Goal: Information Seeking & Learning: Compare options

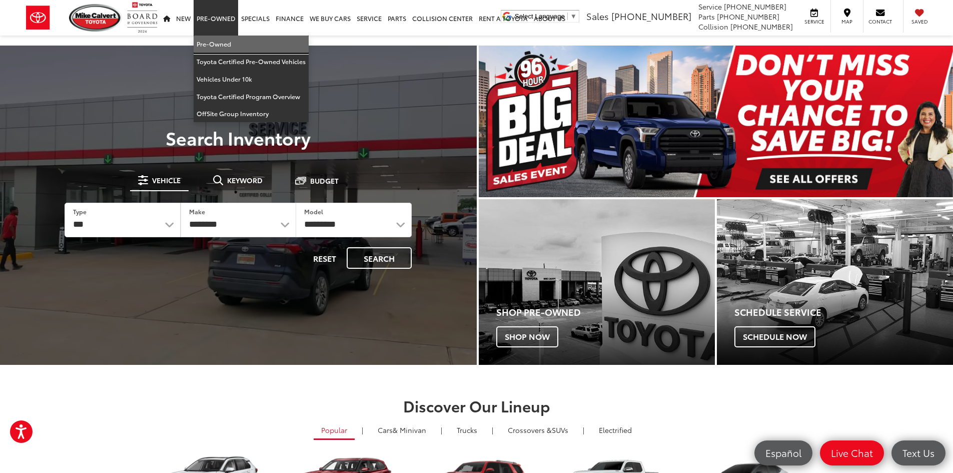
click at [215, 46] on link "Pre-Owned" at bounding box center [251, 45] width 115 height 18
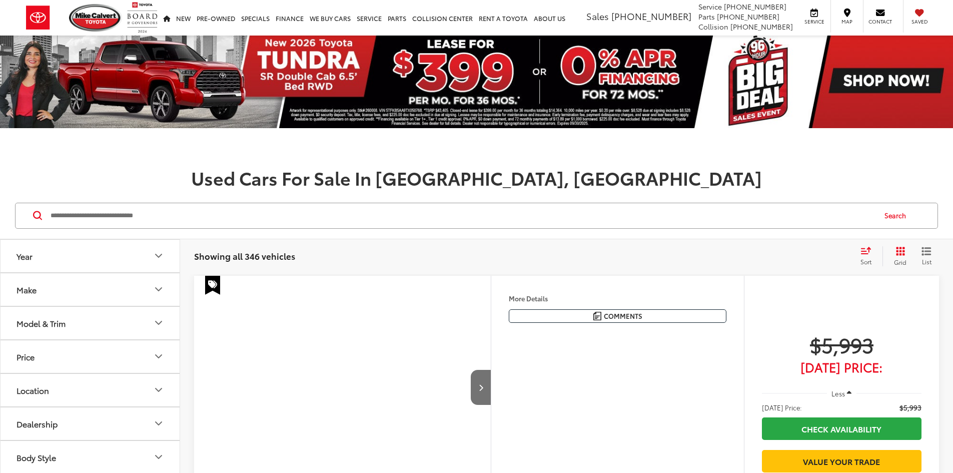
scroll to position [100, 0]
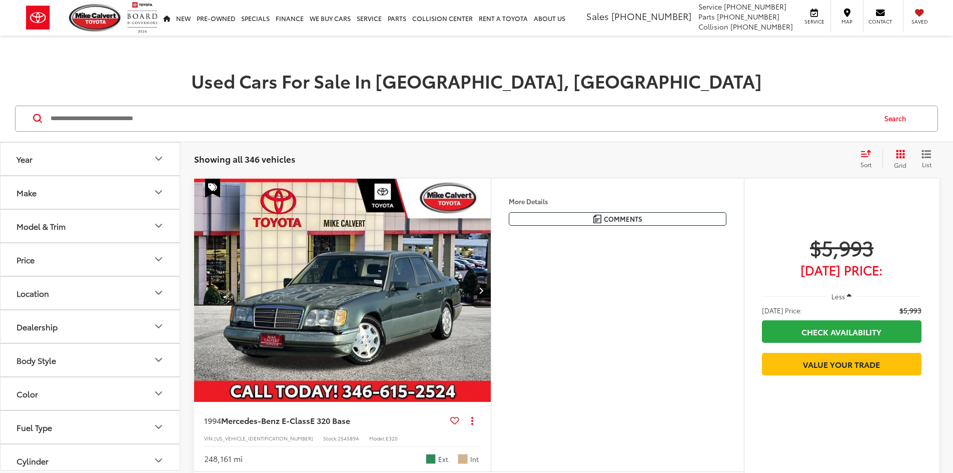
click at [126, 195] on button "Make" at bounding box center [91, 192] width 180 height 33
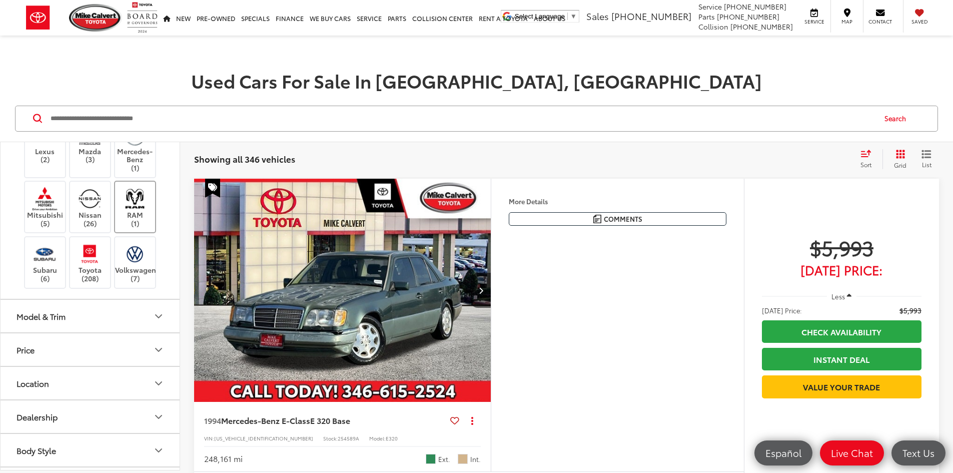
scroll to position [0, 0]
click at [99, 266] on img at bounding box center [90, 254] width 28 height 24
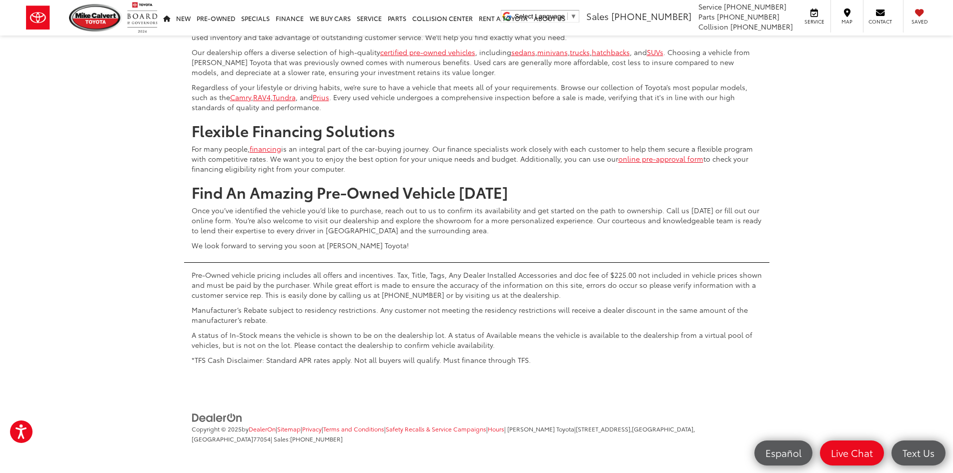
scroll to position [5003, 0]
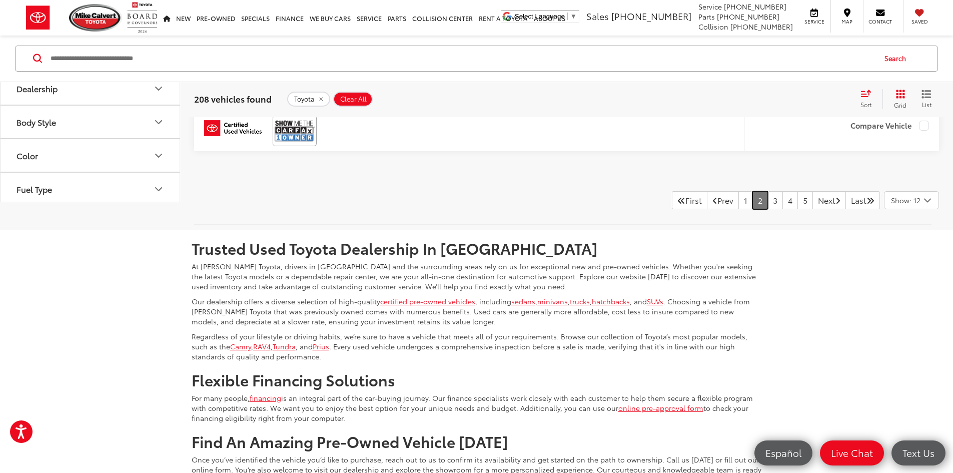
scroll to position [4113, 0]
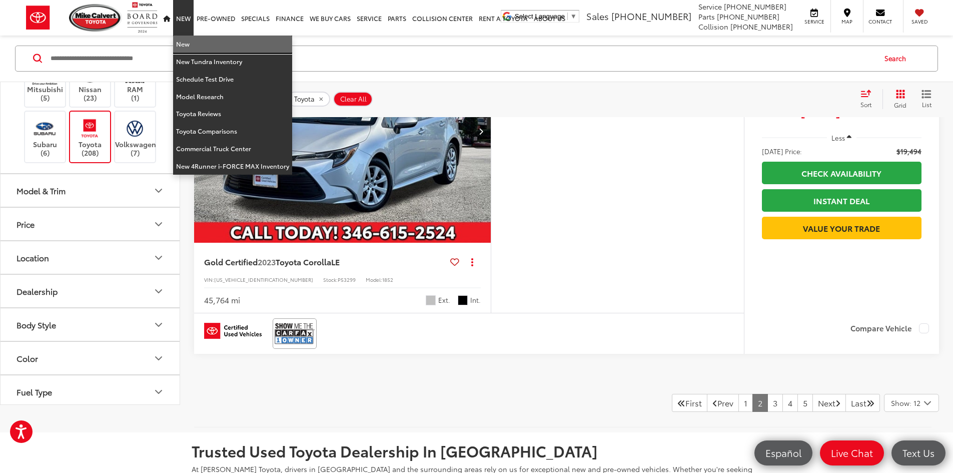
click at [195, 43] on link "New" at bounding box center [232, 45] width 119 height 18
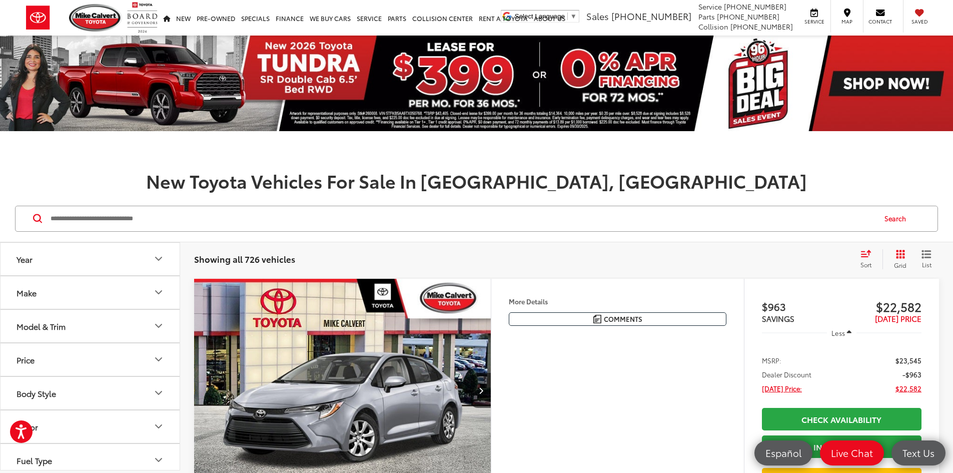
click at [117, 288] on button "Make" at bounding box center [91, 292] width 180 height 33
click at [104, 301] on button "Model & Trim" at bounding box center [91, 290] width 180 height 33
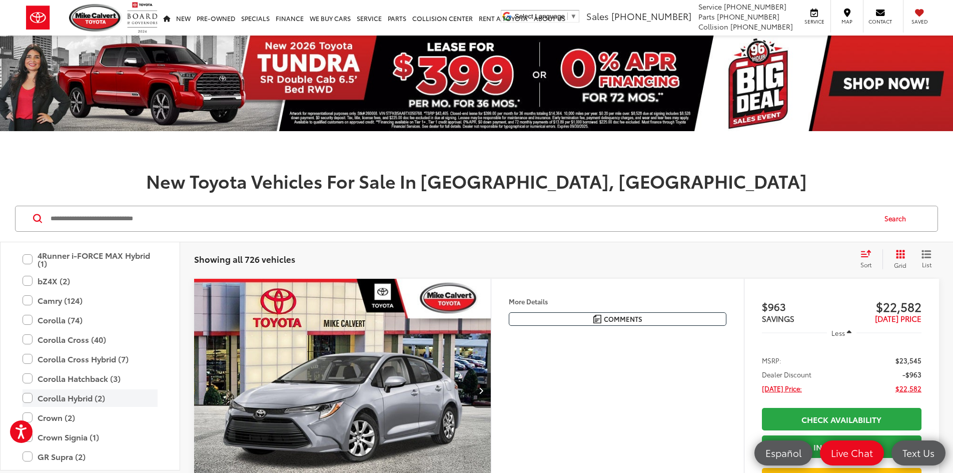
scroll to position [238, 0]
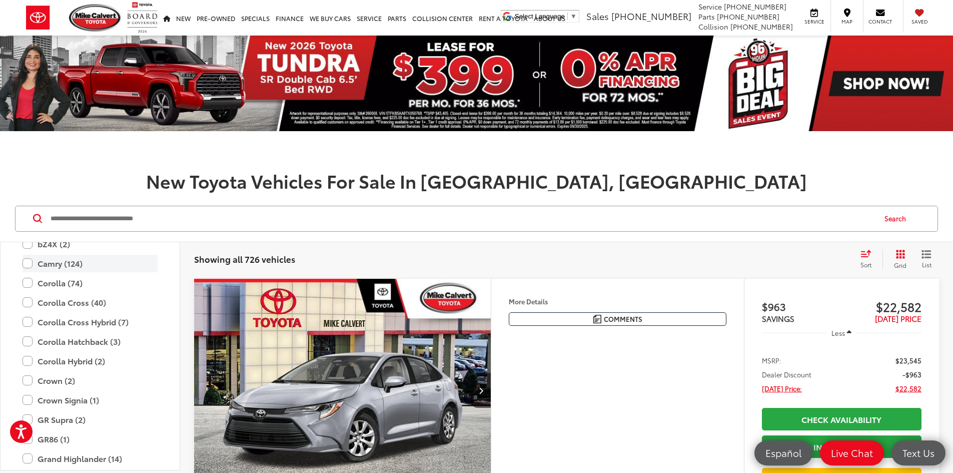
click at [29, 264] on label "Camry (124)" at bounding box center [90, 264] width 135 height 18
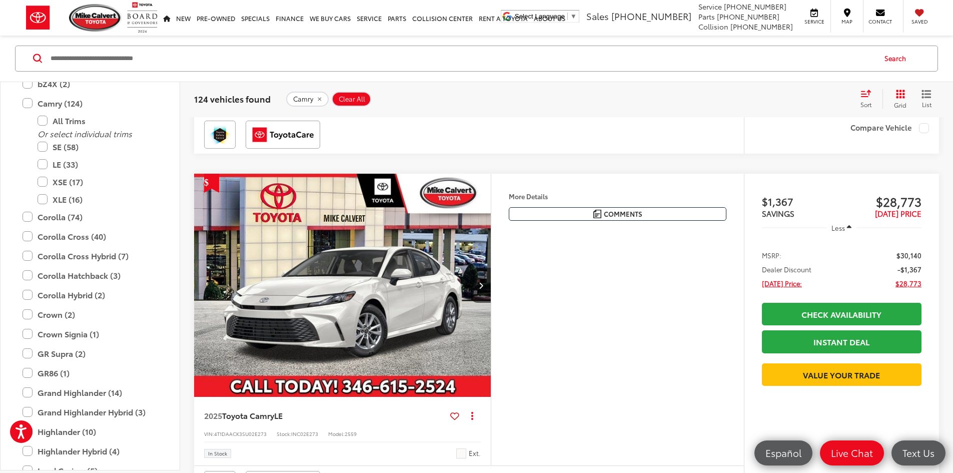
scroll to position [951, 0]
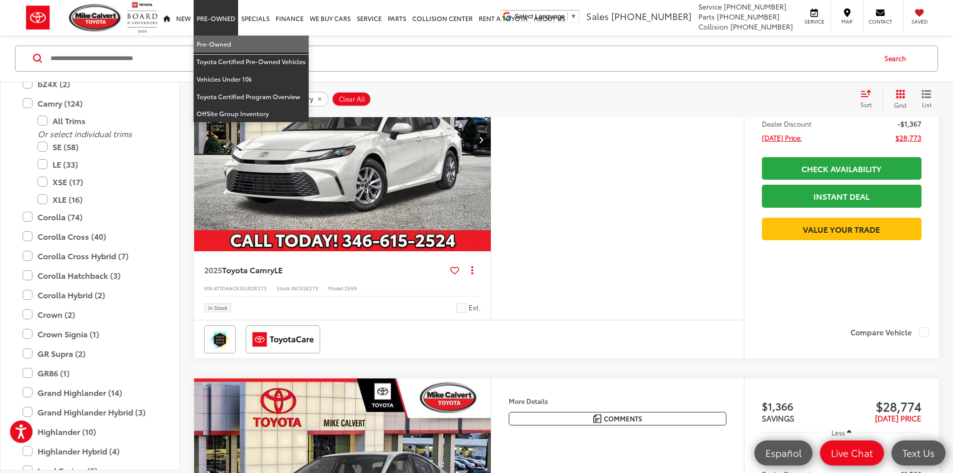
click at [221, 44] on link "Pre-Owned" at bounding box center [251, 45] width 115 height 18
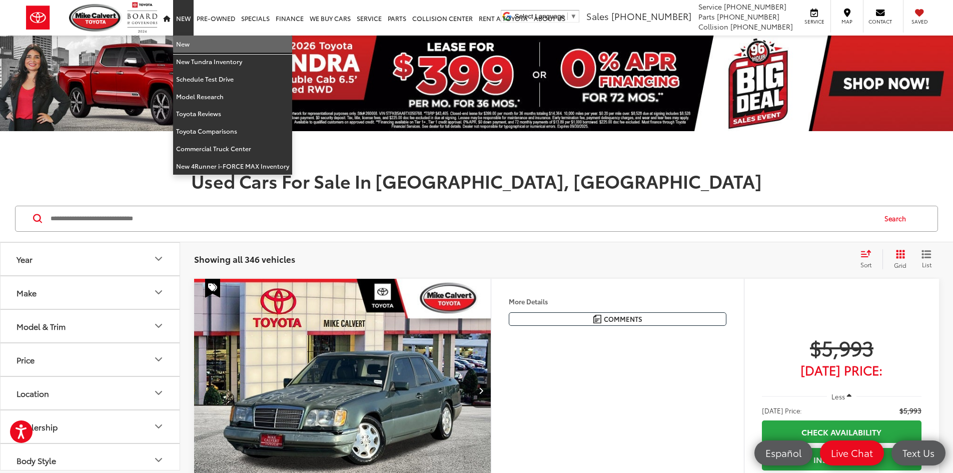
click at [187, 43] on link "New" at bounding box center [232, 45] width 119 height 18
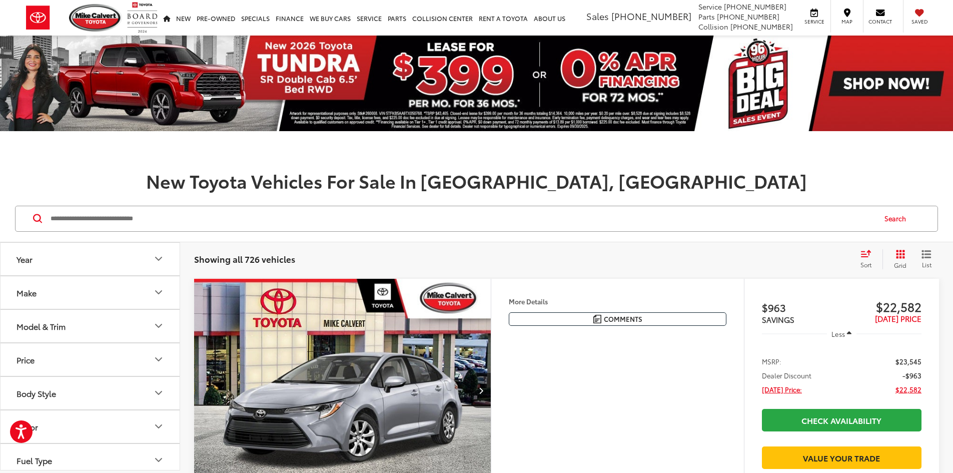
click at [867, 253] on icon "Select sort value" at bounding box center [866, 254] width 11 height 8
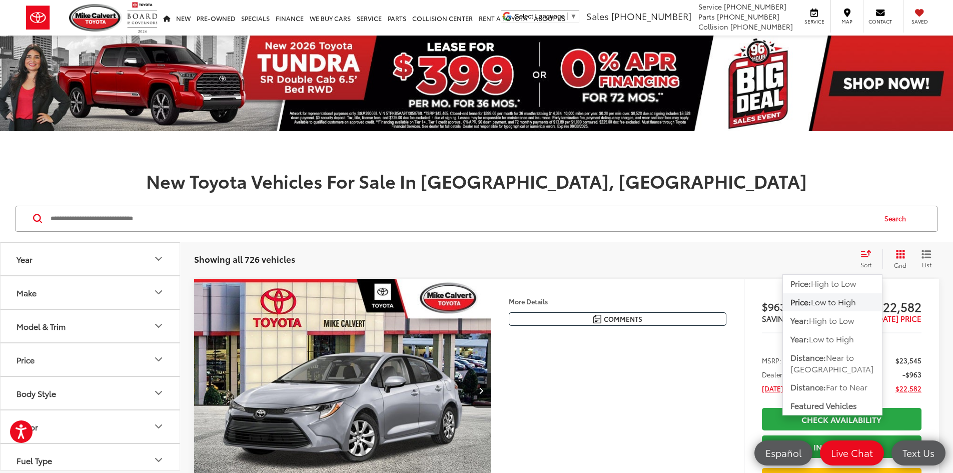
click at [863, 184] on h1 "New Toyota Vehicles For Sale In [GEOGRAPHIC_DATA], [GEOGRAPHIC_DATA]" at bounding box center [476, 181] width 953 height 20
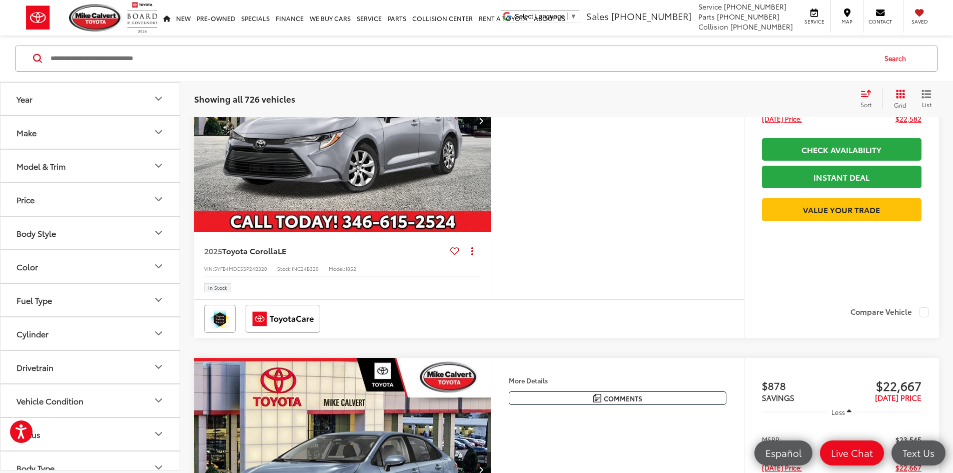
scroll to position [300, 0]
